Goal: Information Seeking & Learning: Learn about a topic

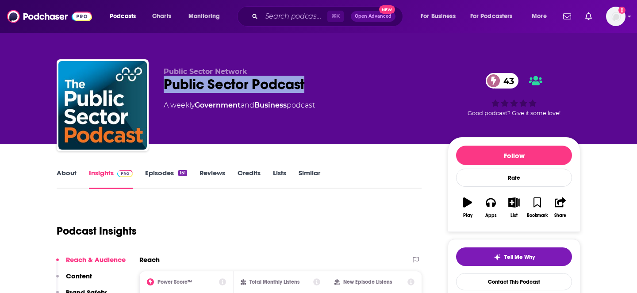
click at [65, 172] on link "About" at bounding box center [67, 179] width 20 height 20
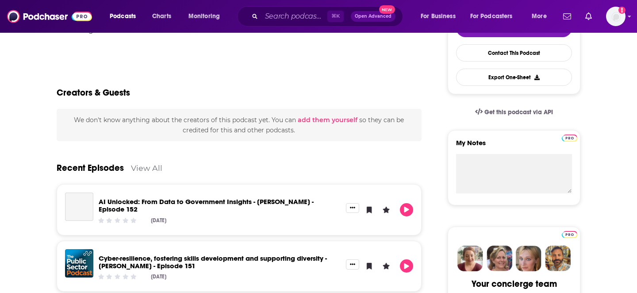
scroll to position [229, 0]
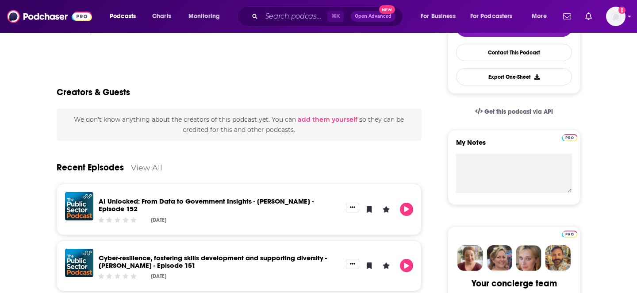
click at [254, 200] on link "AI Unlocked: From Data to Government Insights - [PERSON_NAME] - Episode 152" at bounding box center [206, 205] width 215 height 16
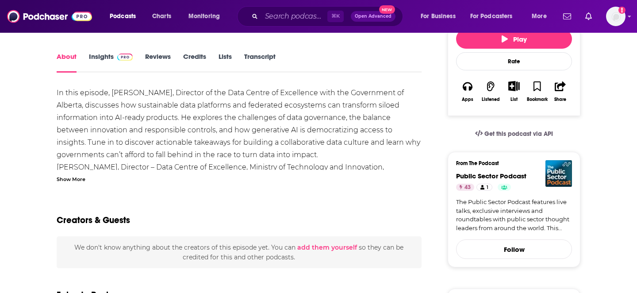
scroll to position [115, 0]
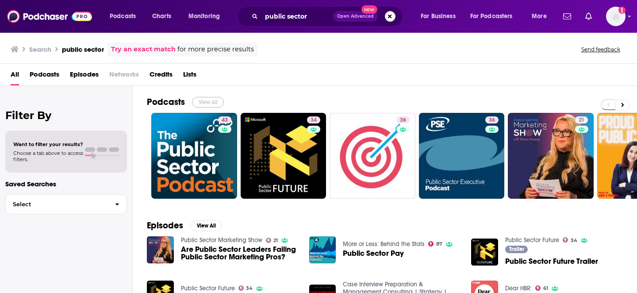
click at [203, 99] on button "View All" at bounding box center [208, 102] width 32 height 11
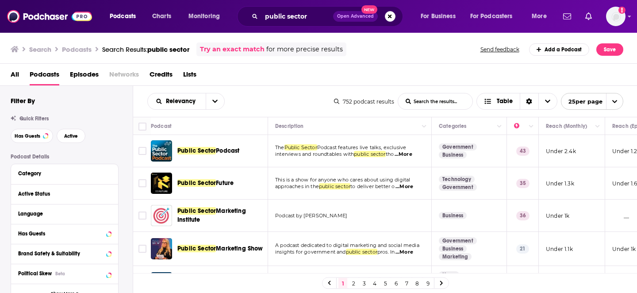
click at [216, 111] on div "Relevancy List Search Input Search the results... Table 752 podcast results Lis…" at bounding box center [385, 101] width 504 height 31
click at [216, 104] on icon "open menu" at bounding box center [214, 101] width 5 height 6
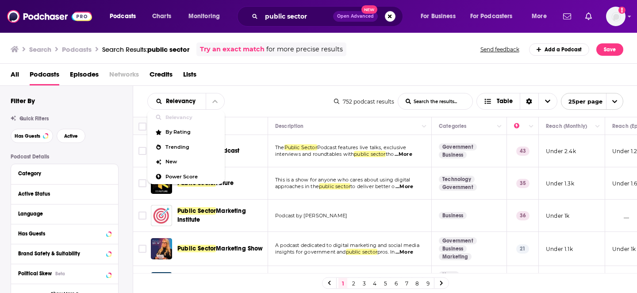
click at [277, 105] on div "Relevancy Relevancy By Rating Trending New Power Score List Search Input Search…" at bounding box center [240, 101] width 187 height 17
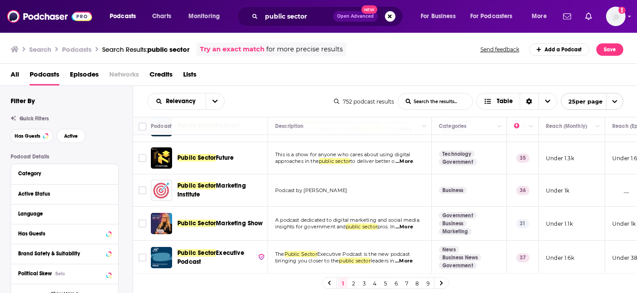
scroll to position [20, 0]
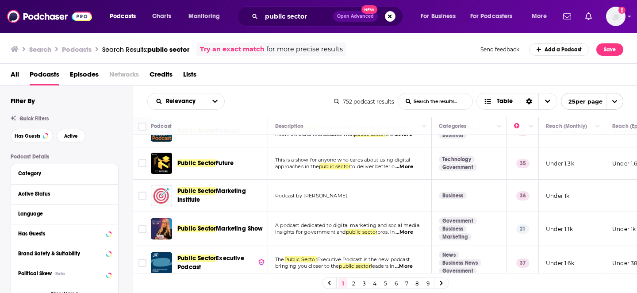
click at [415, 161] on p "This is a show for anyone who cares about using digital" at bounding box center [349, 160] width 149 height 7
click at [208, 163] on div "Podcasts Charts Monitoring public sector Open Advanced New For Business For Pod…" at bounding box center [318, 146] width 637 height 293
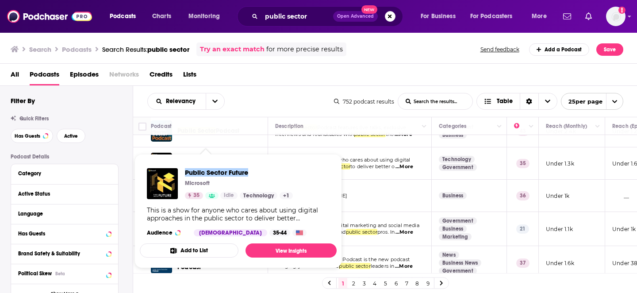
click at [0, 0] on div "Podcasts Charts Monitoring public sector Open Advanced New For Business For Pod…" at bounding box center [318, 146] width 637 height 293
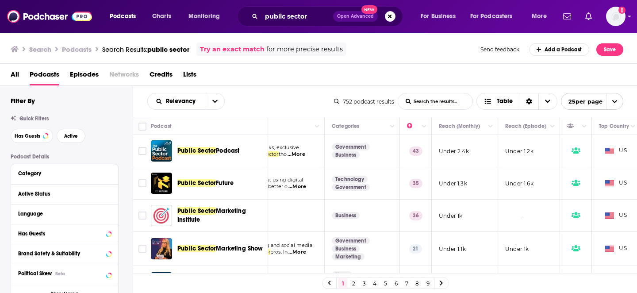
scroll to position [0, 161]
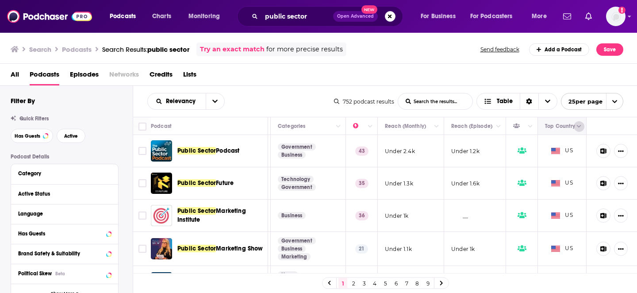
click at [579, 127] on icon "Column Actions" at bounding box center [579, 126] width 4 height 5
click at [509, 78] on div at bounding box center [318, 146] width 637 height 293
click at [526, 100] on icon "Sort Direction" at bounding box center [529, 101] width 6 height 6
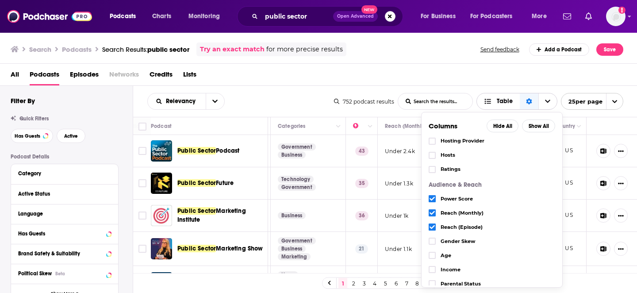
scroll to position [139, 0]
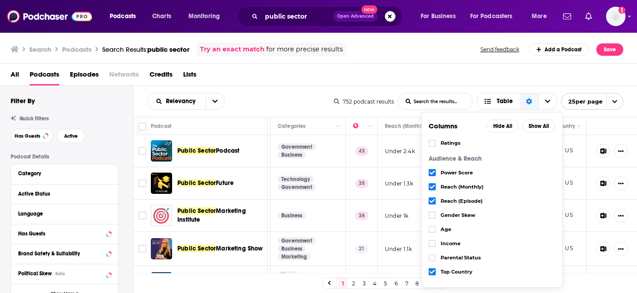
click at [317, 83] on div "All Podcasts Episodes Networks Credits Lists" at bounding box center [321, 76] width 620 height 18
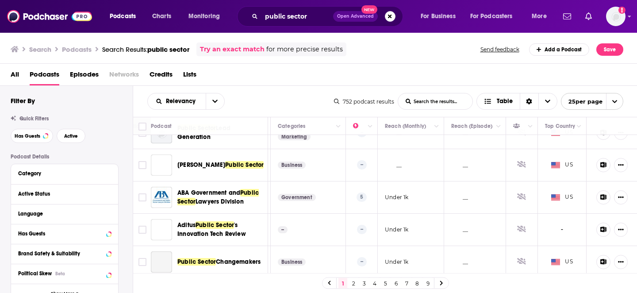
scroll to position [694, 161]
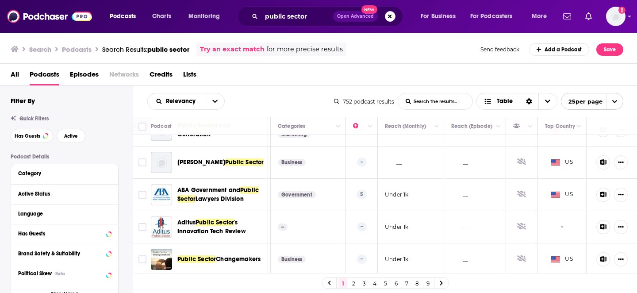
click at [443, 281] on link at bounding box center [441, 283] width 14 height 10
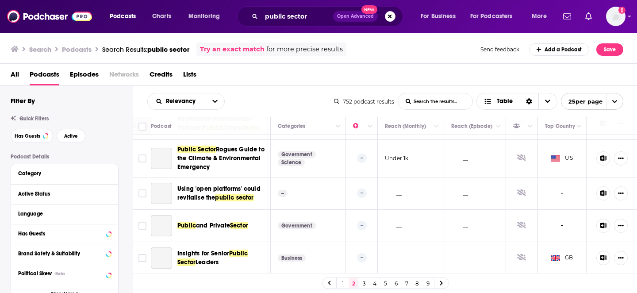
scroll to position [683, 161]
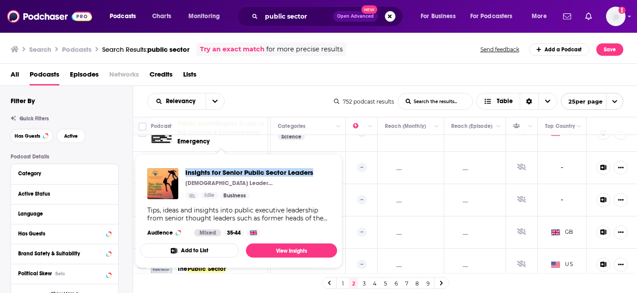
drag, startPoint x: 323, startPoint y: 169, endPoint x: 184, endPoint y: 169, distance: 138.0
click at [184, 169] on div "Insights for Senior Public Sector Leaders [DEMOGRAPHIC_DATA] Leadership Idle Bu…" at bounding box center [238, 202] width 197 height 82
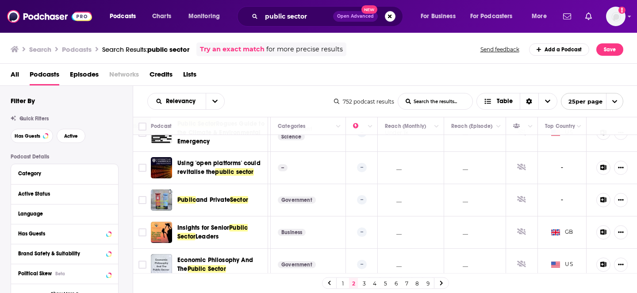
click at [444, 283] on link at bounding box center [441, 283] width 14 height 10
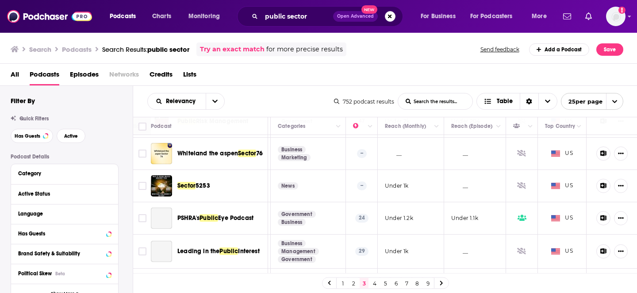
scroll to position [741, 161]
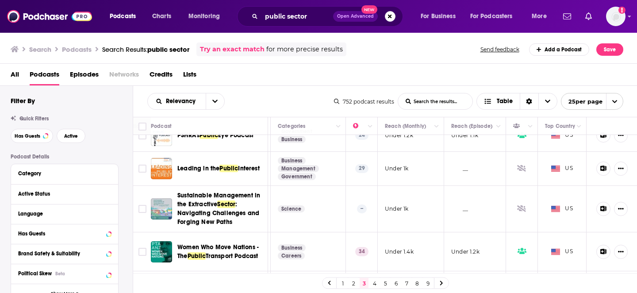
click at [351, 282] on link "2" at bounding box center [353, 283] width 9 height 11
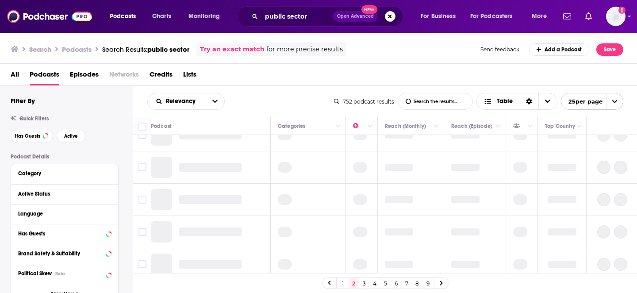
click at [343, 282] on link "1" at bounding box center [342, 283] width 9 height 11
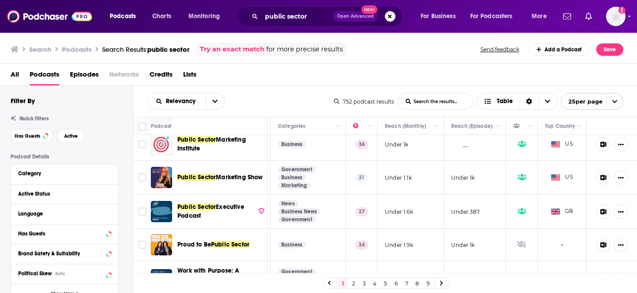
scroll to position [0, 161]
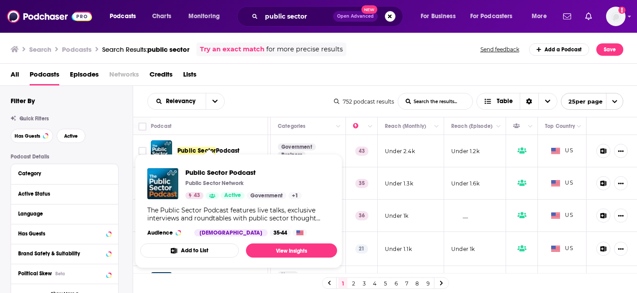
click at [347, 105] on div "752 podcast results List Search Input Search the results... Table 25 per page" at bounding box center [478, 101] width 289 height 17
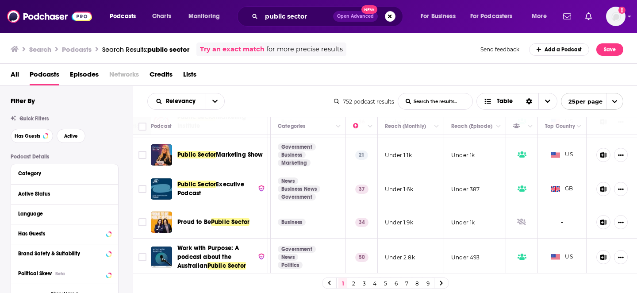
scroll to position [94, 161]
click at [208, 185] on span "Public Sector" at bounding box center [196, 184] width 38 height 8
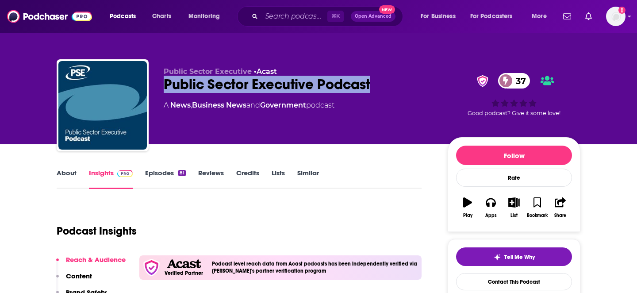
drag, startPoint x: 166, startPoint y: 81, endPoint x: 375, endPoint y: 81, distance: 209.3
click at [375, 81] on div "Public Sector Executive Podcast 37" at bounding box center [299, 84] width 270 height 17
